Goal: Find specific page/section: Find specific page/section

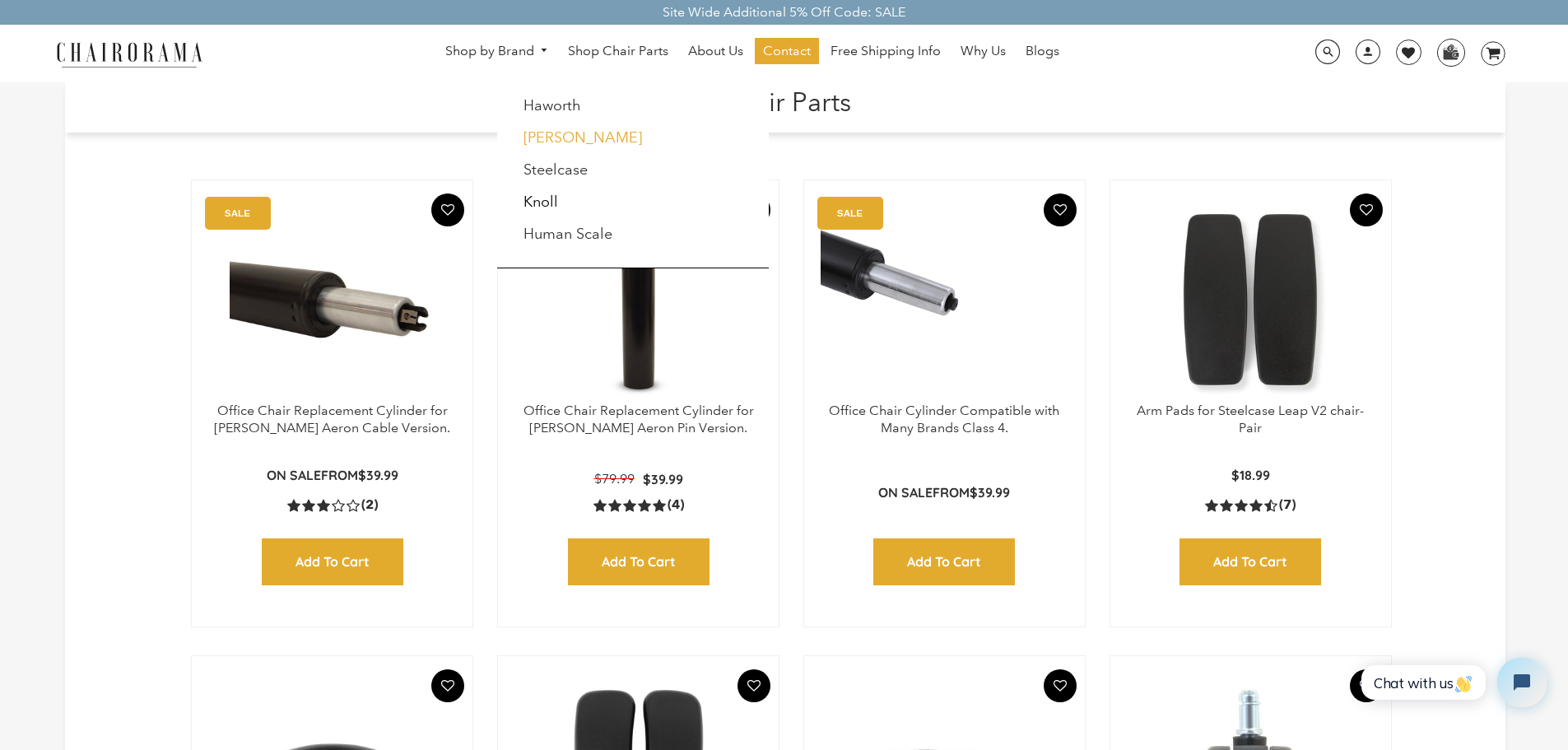
click at [549, 137] on link "[PERSON_NAME]" at bounding box center [583, 137] width 118 height 18
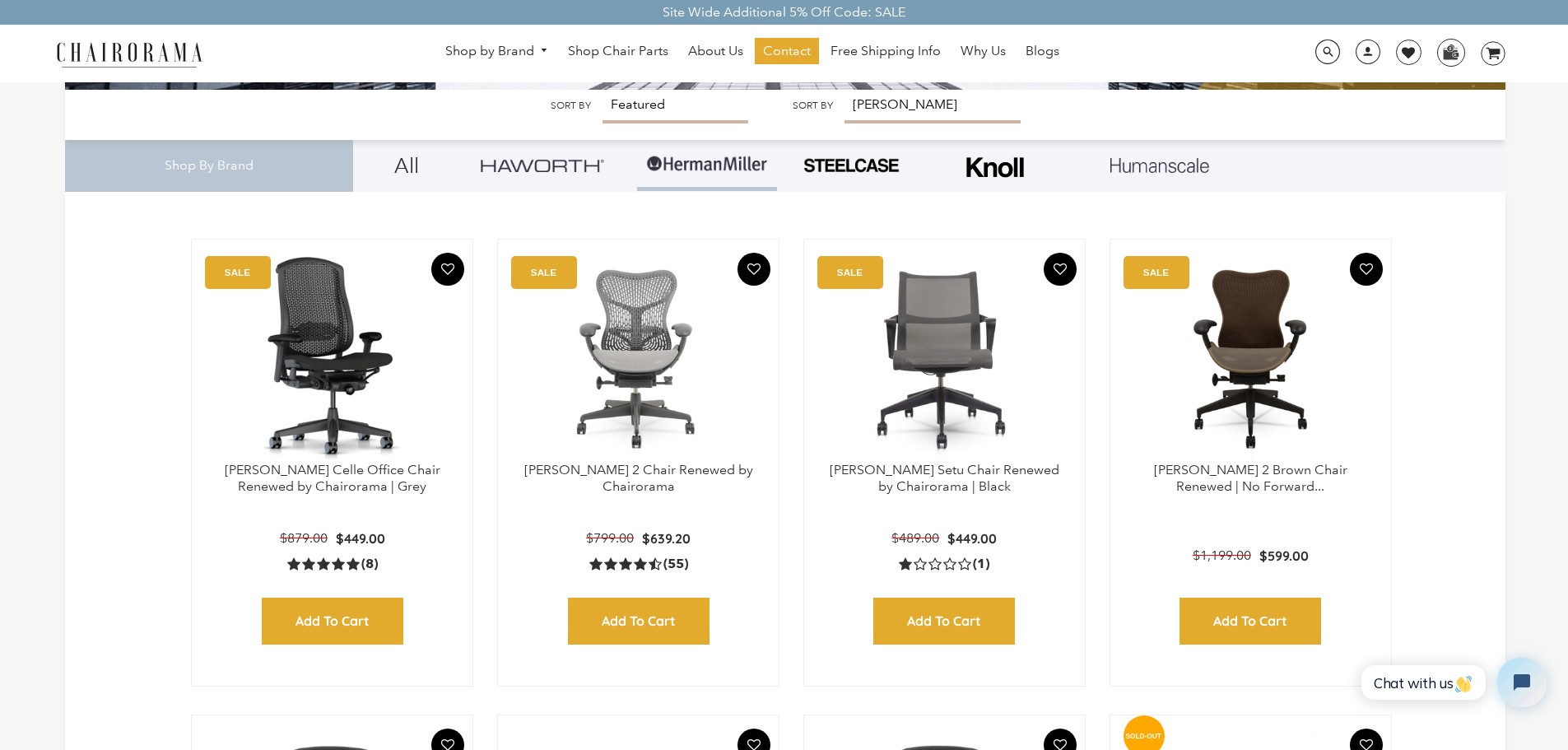
scroll to position [412, 0]
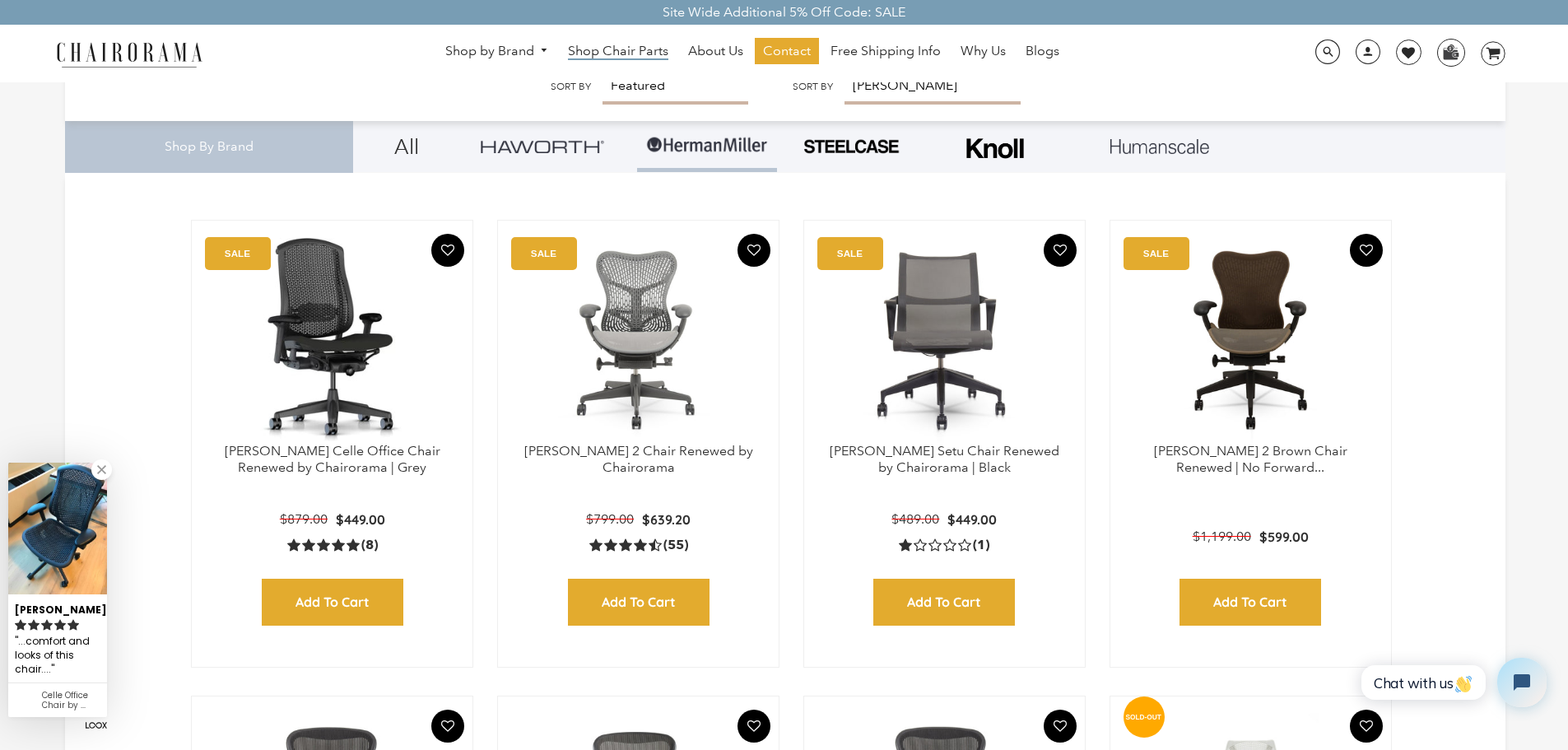
click at [631, 53] on span "Shop Chair Parts" at bounding box center [617, 51] width 100 height 17
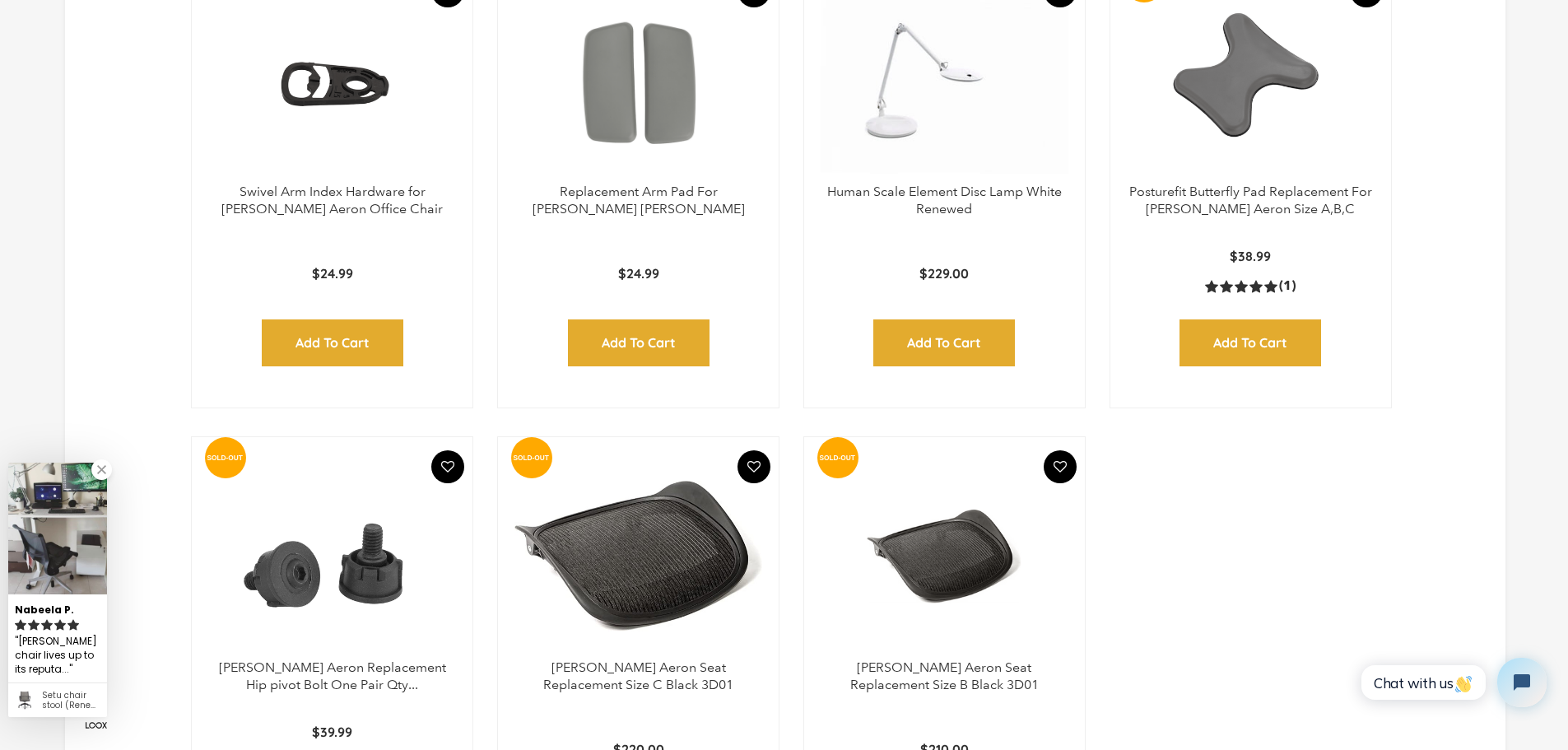
scroll to position [1893, 0]
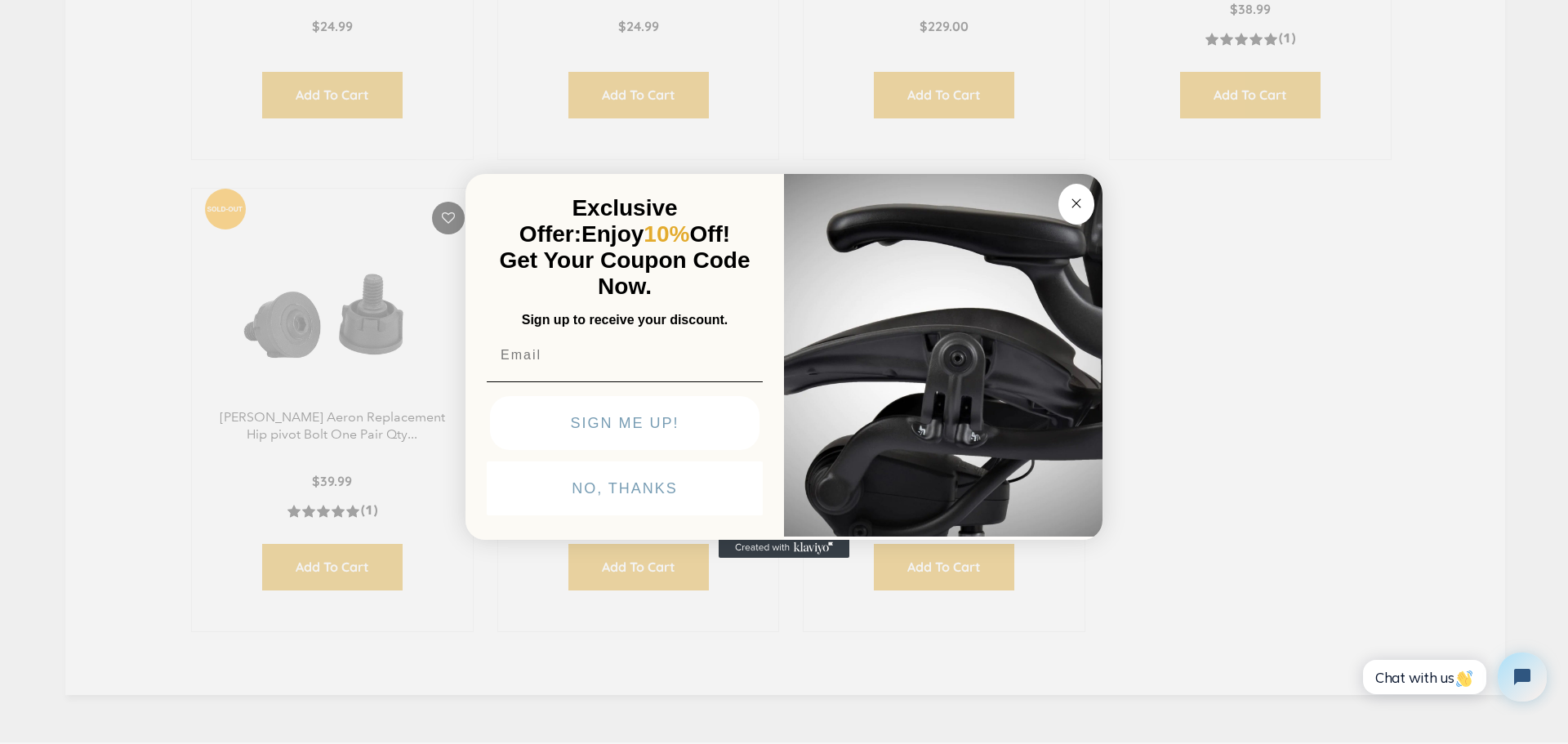
click at [1071, 201] on circle "Close dialog" at bounding box center [1076, 203] width 19 height 19
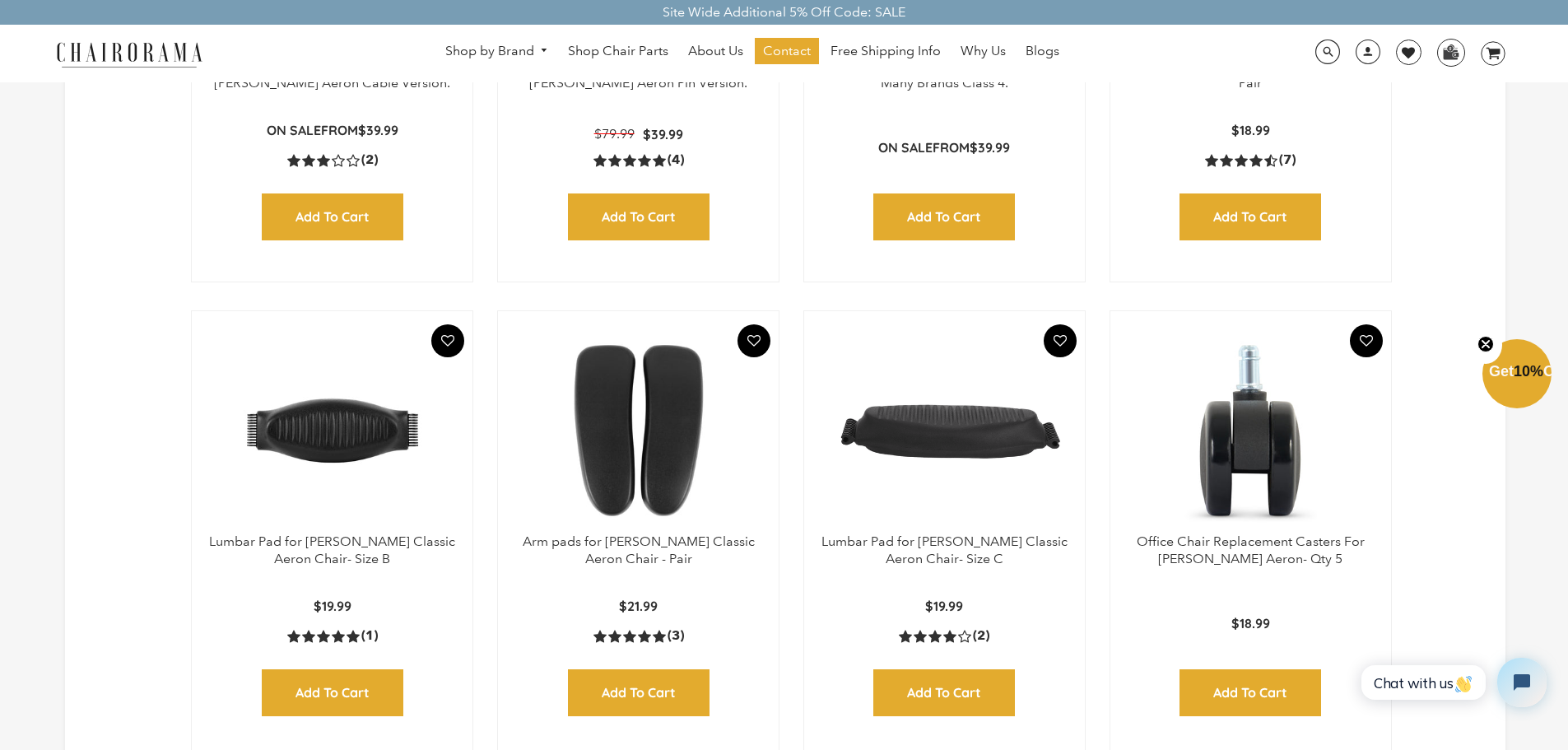
scroll to position [0, 0]
